Goal: Use online tool/utility: Use online tool/utility

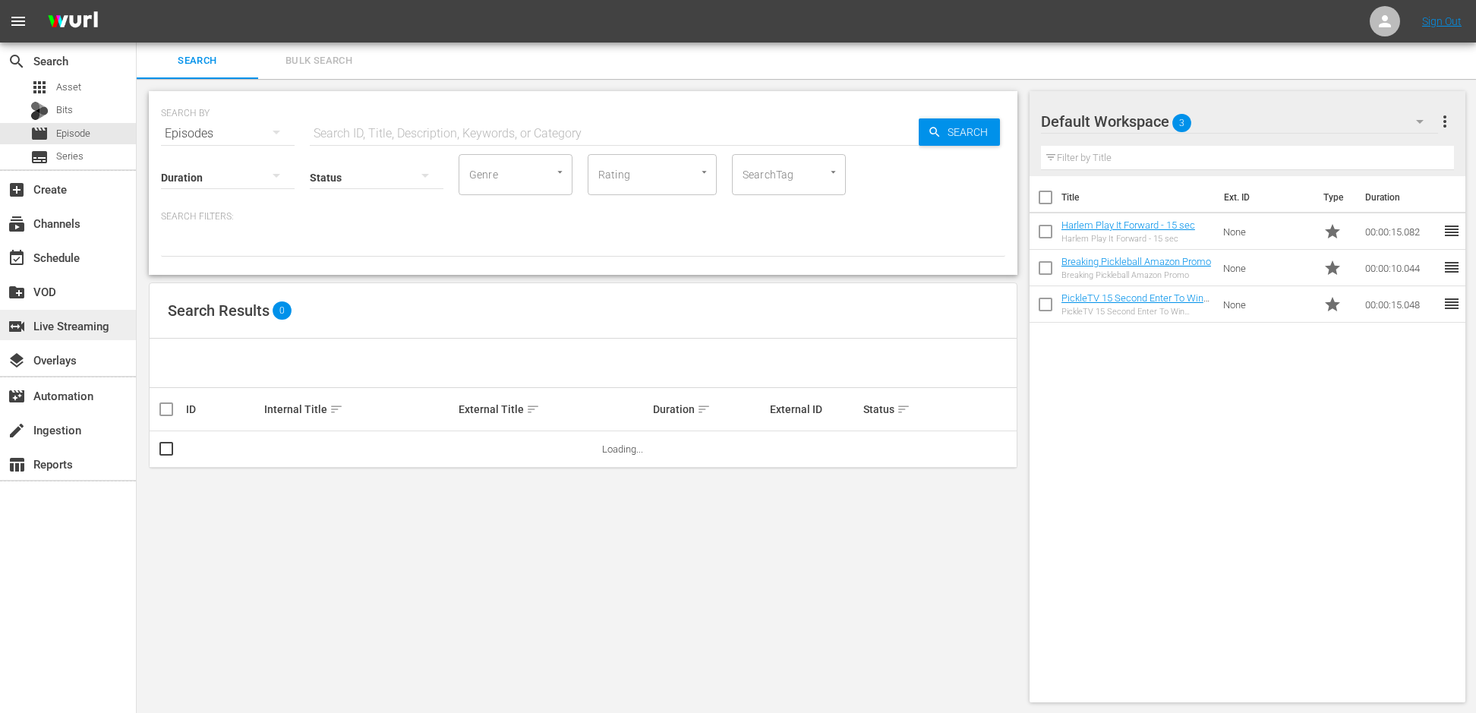
click at [85, 330] on div "switch_video Live Streaming" at bounding box center [42, 324] width 85 height 14
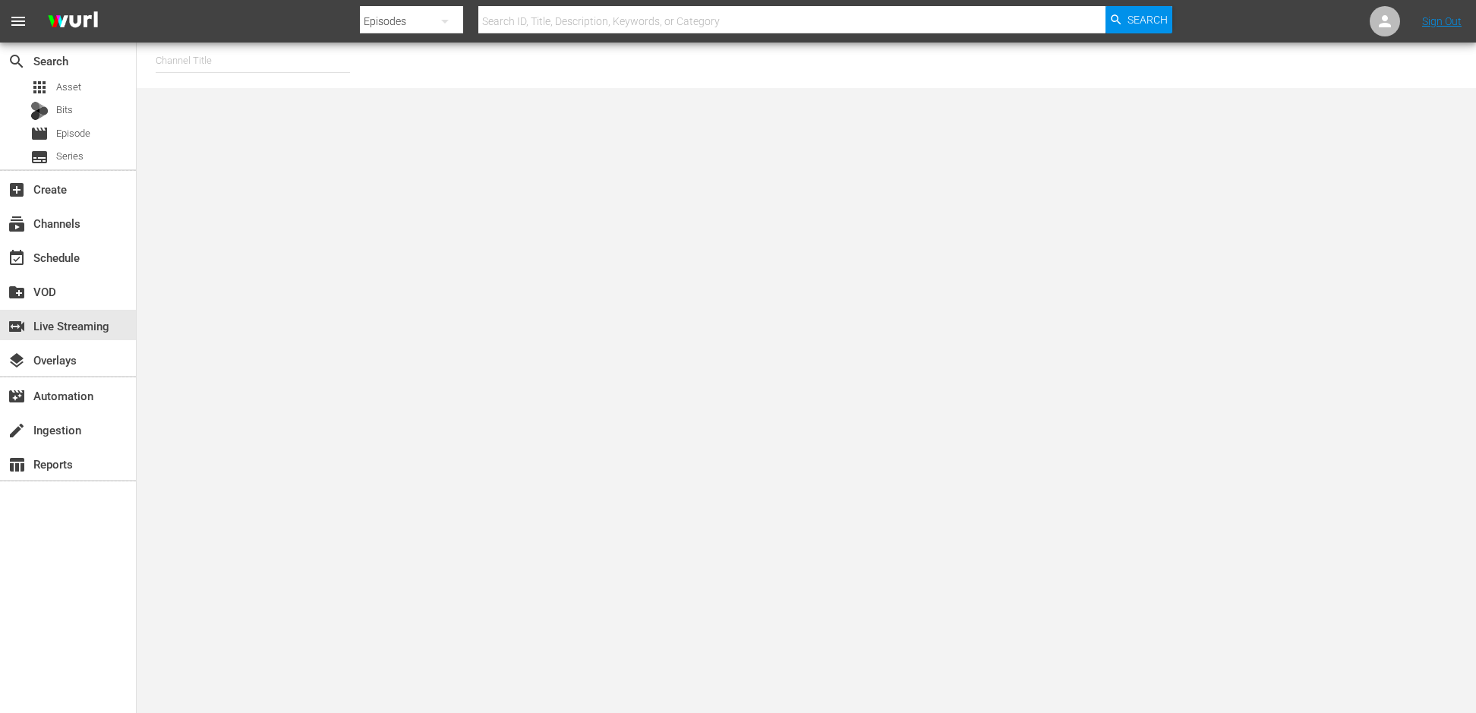
click at [311, 68] on input "text" at bounding box center [253, 61] width 194 height 36
click at [289, 100] on div "PickleTV (1380 - answermedia_pickletv_1)" at bounding box center [364, 103] width 393 height 36
type input "PickleTV (1380 - answermedia_pickletv_1)"
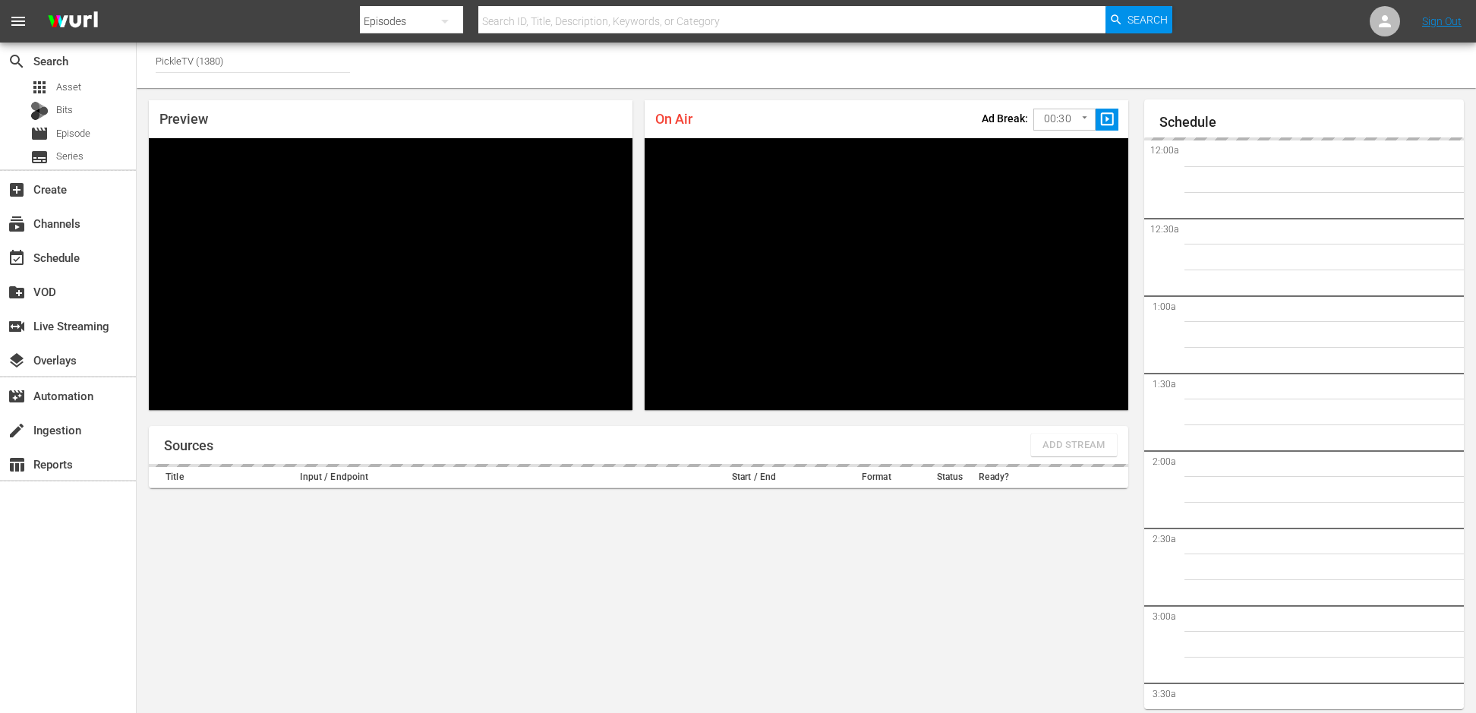
scroll to position [47, 0]
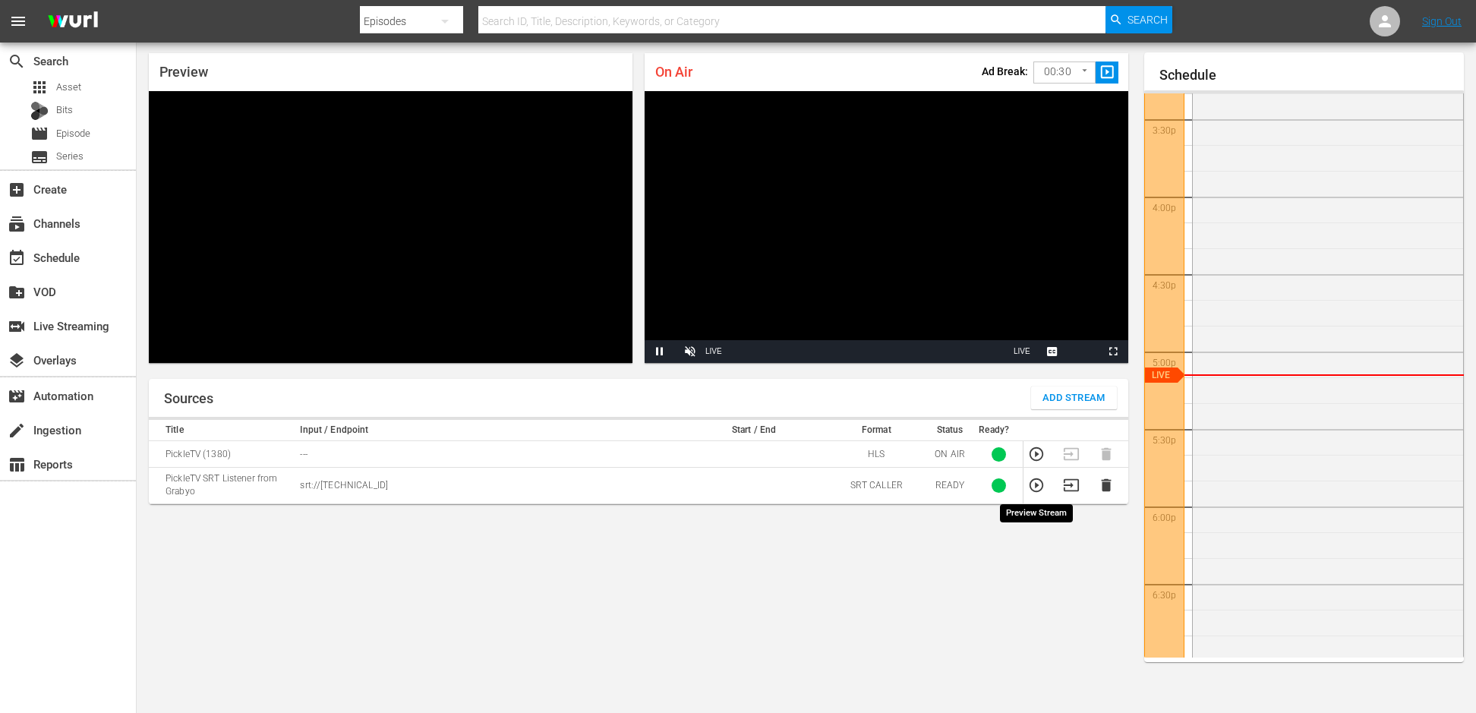
click at [1036, 487] on icon "button" at bounding box center [1036, 485] width 17 height 17
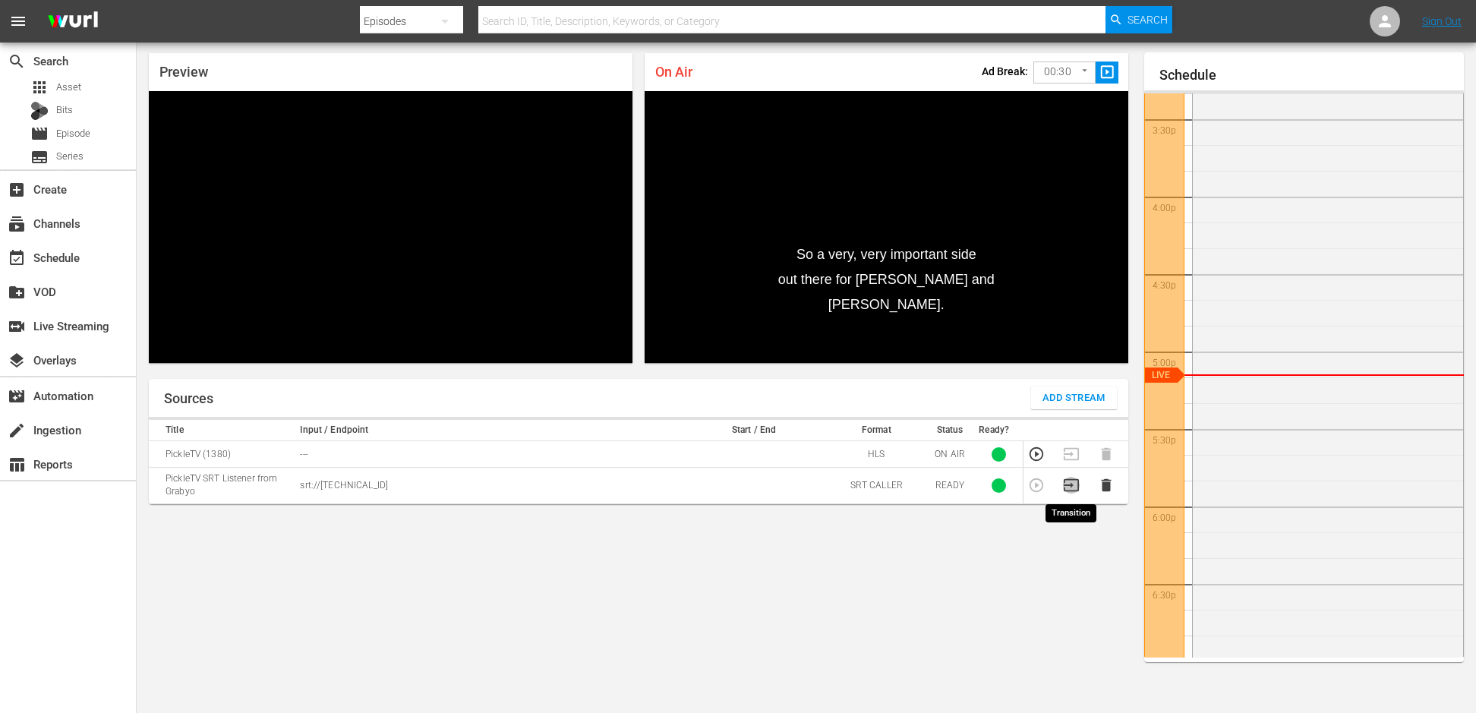
click at [1074, 483] on icon "button" at bounding box center [1071, 485] width 17 height 17
